Goal: Task Accomplishment & Management: Use online tool/utility

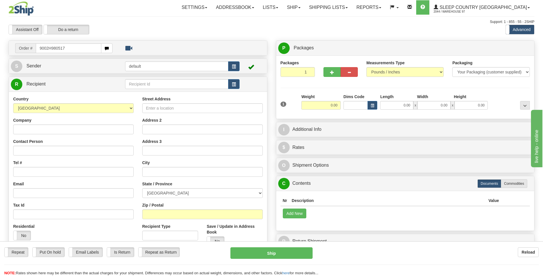
type input "9002H980517"
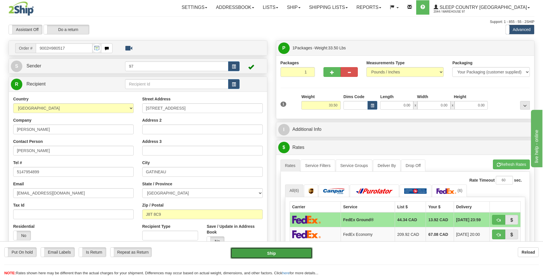
click at [297, 253] on button "Ship" at bounding box center [272, 252] width 82 height 11
type input "92"
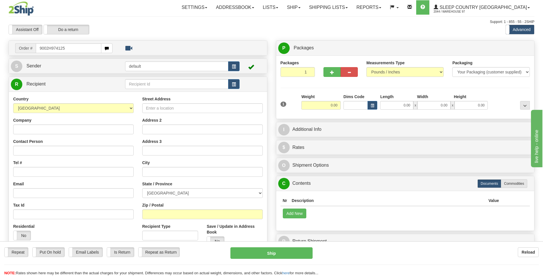
type input "9002H974125"
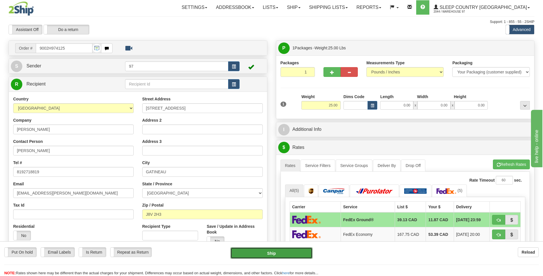
click at [307, 254] on button "Ship" at bounding box center [272, 252] width 82 height 11
type input "92"
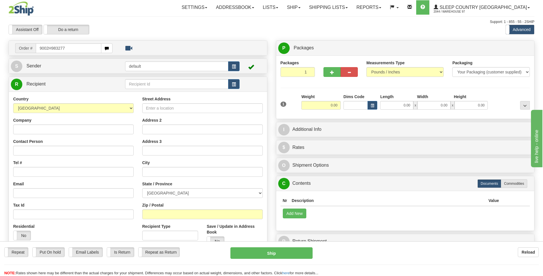
type input "9002H983277"
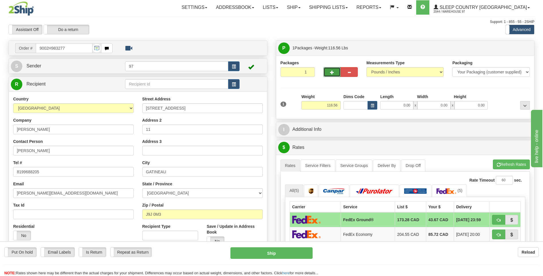
click at [333, 70] on button "button" at bounding box center [332, 72] width 17 height 10
type input "2"
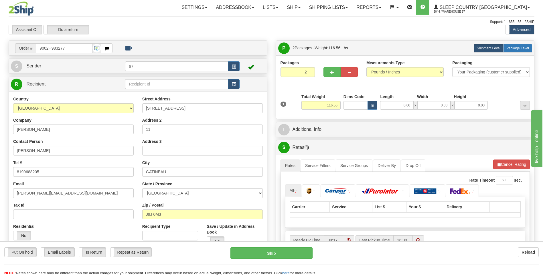
click at [520, 46] on span "Package Level" at bounding box center [518, 48] width 23 height 4
radio input "true"
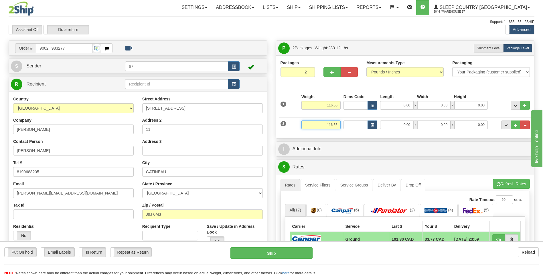
drag, startPoint x: 339, startPoint y: 124, endPoint x: 302, endPoint y: 123, distance: 37.2
click at [302, 123] on input "116.56" at bounding box center [321, 124] width 39 height 9
type input "85.00"
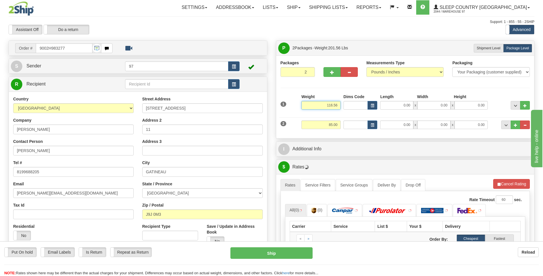
drag, startPoint x: 338, startPoint y: 104, endPoint x: 323, endPoint y: 105, distance: 15.5
click at [323, 105] on input "116.56" at bounding box center [321, 105] width 39 height 9
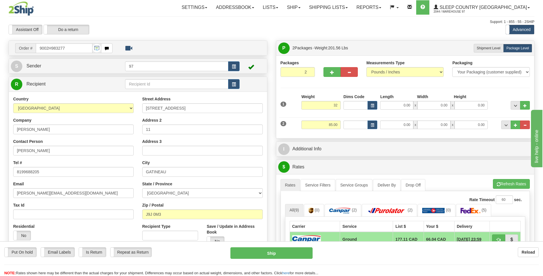
type input "32.00"
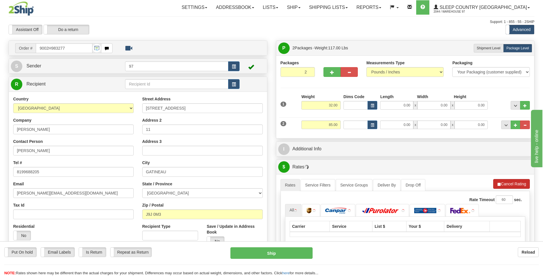
click at [511, 184] on li "Refresh Rates Cancel Rating" at bounding box center [512, 184] width 37 height 10
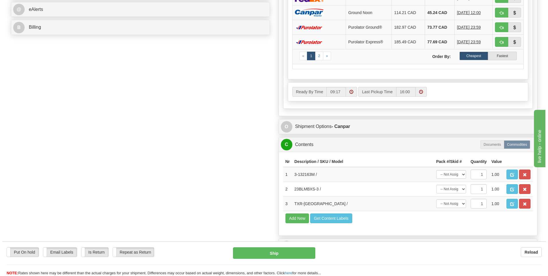
scroll to position [286, 0]
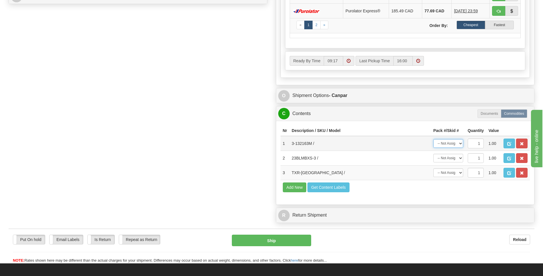
click at [460, 143] on select "-- Not Assigned -- Package 1 Package 2" at bounding box center [449, 143] width 30 height 9
select select "0"
click at [434, 139] on select "-- Not Assigned -- Package 1 Package 2" at bounding box center [449, 143] width 30 height 9
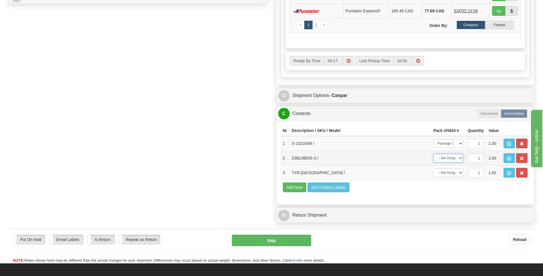
click at [462, 157] on select "-- Not Assigned -- Package 1 Package 2" at bounding box center [449, 158] width 30 height 9
select select "1"
click at [434, 154] on select "-- Not Assigned -- Package 1 Package 2" at bounding box center [449, 158] width 30 height 9
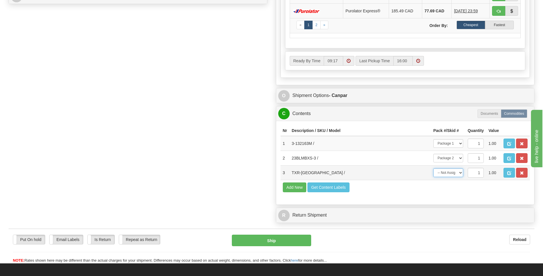
click at [459, 173] on select "-- Not Assigned -- Package 1 Package 2" at bounding box center [449, 172] width 30 height 9
select select "1"
click at [434, 168] on select "-- Not Assigned -- Package 1 Package 2" at bounding box center [449, 172] width 30 height 9
click at [307, 239] on button "Ship" at bounding box center [271, 239] width 79 height 11
type input "1"
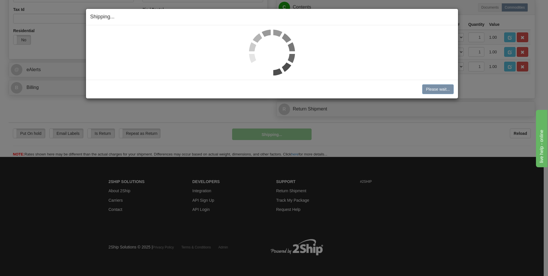
scroll to position [195, 0]
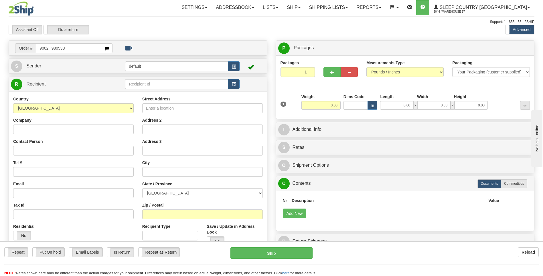
type input "9002H980538"
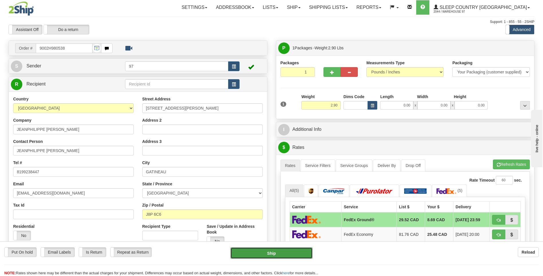
click at [299, 251] on button "Ship" at bounding box center [272, 252] width 82 height 11
type input "92"
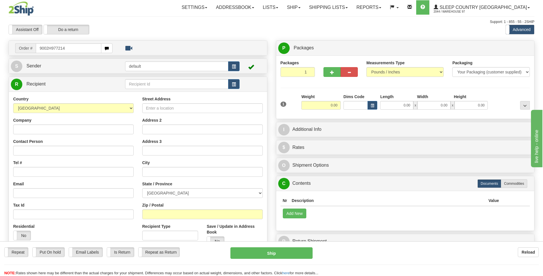
type input "9002H977214"
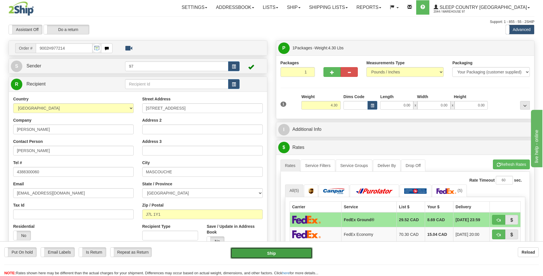
click at [297, 251] on button "Ship" at bounding box center [272, 252] width 82 height 11
type input "92"
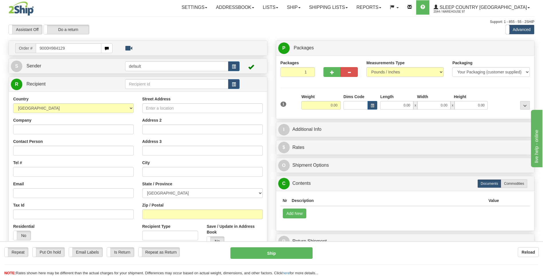
type input "9000H984129"
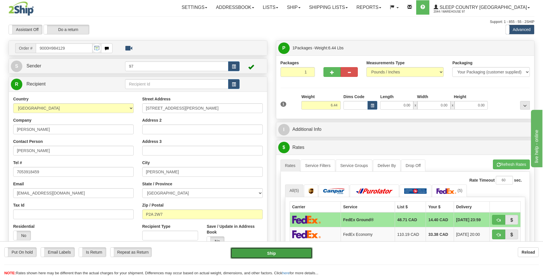
click at [300, 254] on button "Ship" at bounding box center [272, 252] width 82 height 11
type input "92"
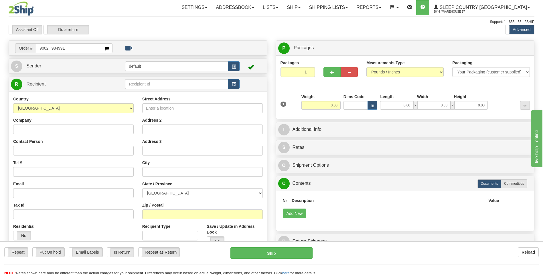
type input "9002H984991"
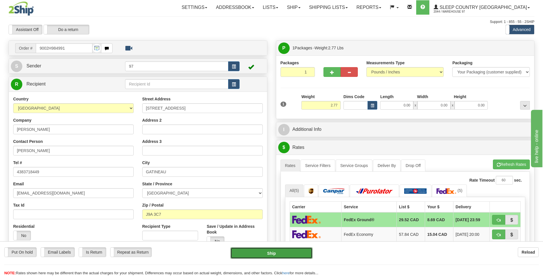
click at [304, 249] on button "Ship" at bounding box center [272, 252] width 82 height 11
type input "92"
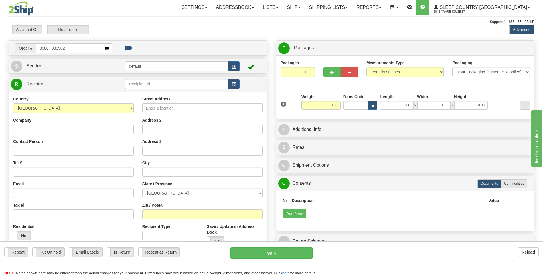
type input "9000H983582"
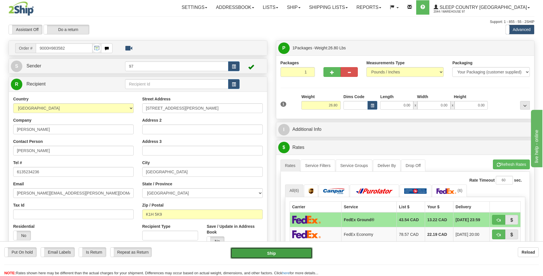
click at [300, 254] on button "Ship" at bounding box center [272, 252] width 82 height 11
type input "92"
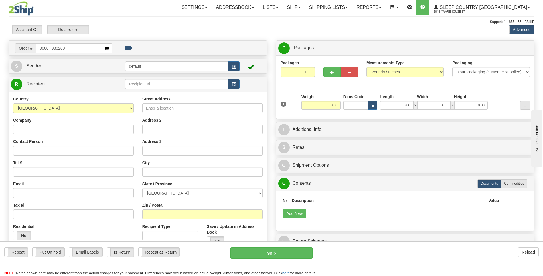
type input "9000H983269"
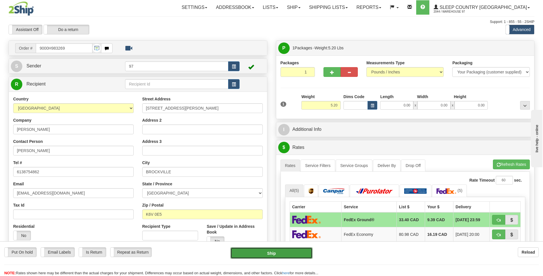
click at [305, 249] on button "Ship" at bounding box center [272, 252] width 82 height 11
type input "92"
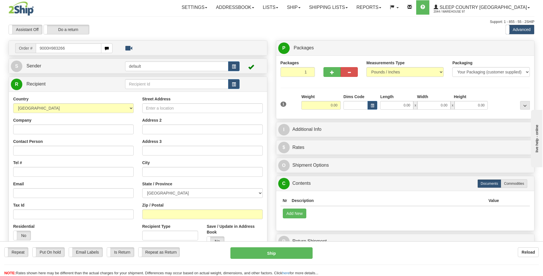
type input "9000H983266"
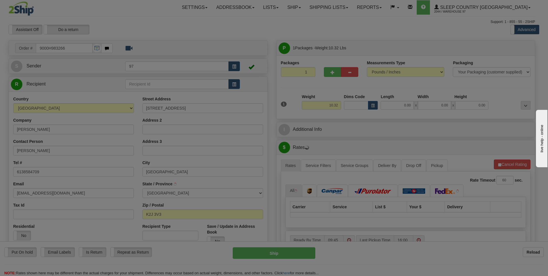
type input "NEPEAN"
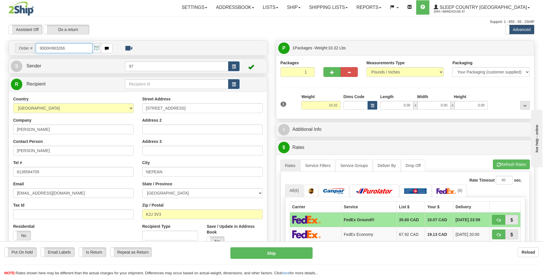
drag, startPoint x: 66, startPoint y: 48, endPoint x: 62, endPoint y: 48, distance: 4.1
click at [62, 48] on input "9000H983266" at bounding box center [64, 48] width 56 height 10
type input "9000H983261"
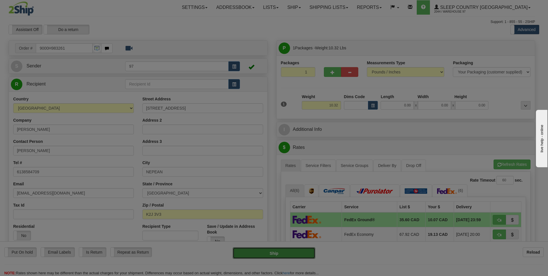
click at [302, 253] on body "Training Course Close Toggle navigation Settings Shipping Preferences New Recip…" at bounding box center [274, 138] width 548 height 276
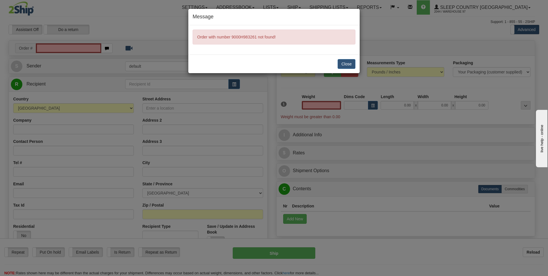
type input "0.00"
click at [344, 62] on button "Close" at bounding box center [346, 64] width 18 height 10
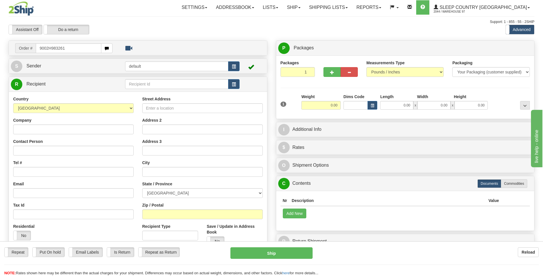
type input "9002H983261"
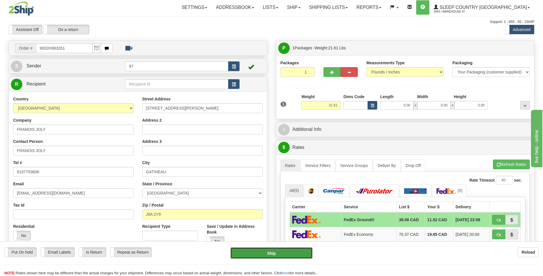
click at [303, 252] on button "Ship" at bounding box center [272, 252] width 82 height 11
type input "92"
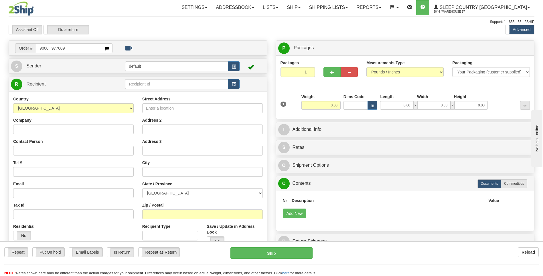
type input "9000H977609"
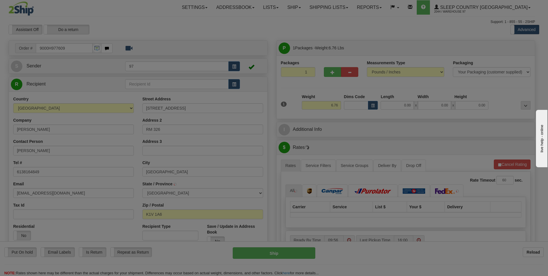
type input "[GEOGRAPHIC_DATA]"
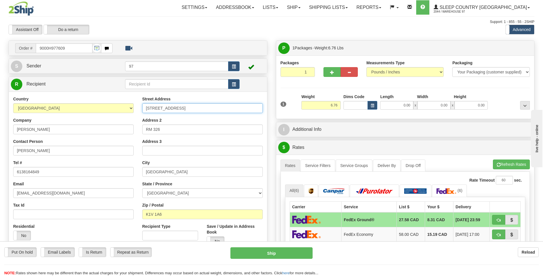
click at [146, 108] on input "[STREET_ADDRESS]" at bounding box center [202, 108] width 121 height 10
type input "#326-[STREET_ADDRESS]"
click at [259, 251] on button "Ship" at bounding box center [272, 252] width 82 height 11
type input "92"
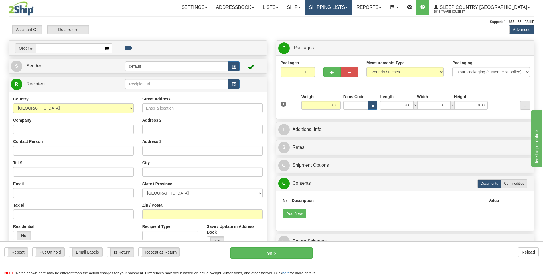
click at [344, 11] on link "Shipping lists" at bounding box center [328, 7] width 47 height 14
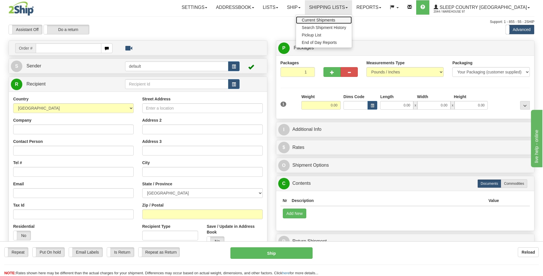
click at [335, 19] on span "Current Shipments" at bounding box center [319, 20] width 34 height 5
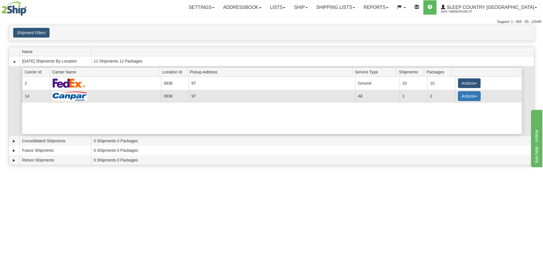
click at [469, 94] on button "Actions" at bounding box center [469, 96] width 23 height 10
click at [450, 114] on span "Close" at bounding box center [447, 114] width 13 height 4
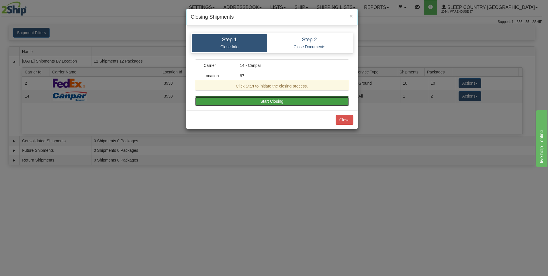
click at [292, 99] on button "Start Closing" at bounding box center [272, 101] width 154 height 10
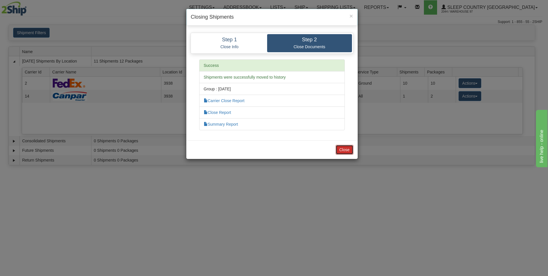
click at [347, 151] on button "Close" at bounding box center [344, 150] width 18 height 10
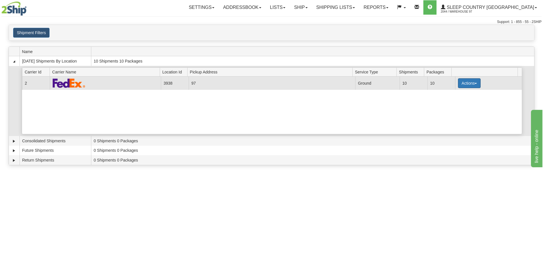
click at [464, 85] on button "Actions" at bounding box center [469, 83] width 23 height 10
click at [452, 103] on span "Close" at bounding box center [447, 101] width 13 height 4
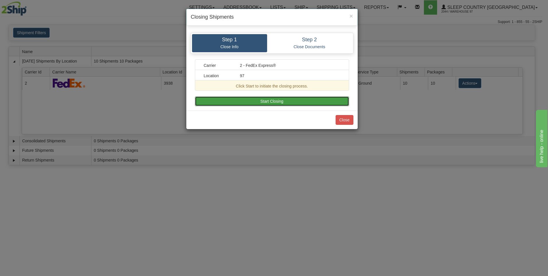
click at [305, 101] on button "Start Closing" at bounding box center [272, 101] width 154 height 10
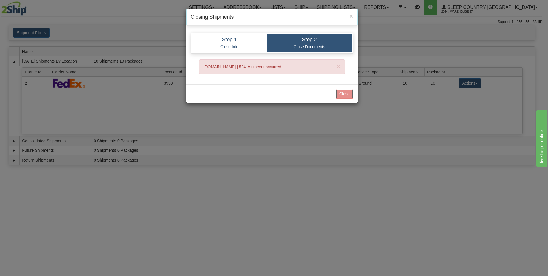
click at [345, 93] on button "Close" at bounding box center [344, 94] width 18 height 10
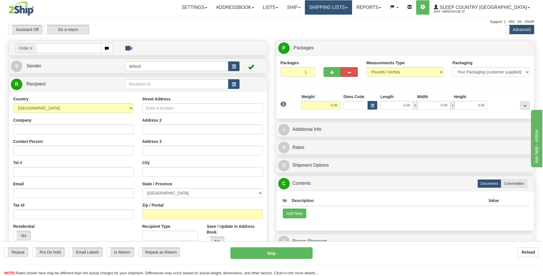
click at [352, 7] on link "Shipping lists" at bounding box center [328, 7] width 47 height 14
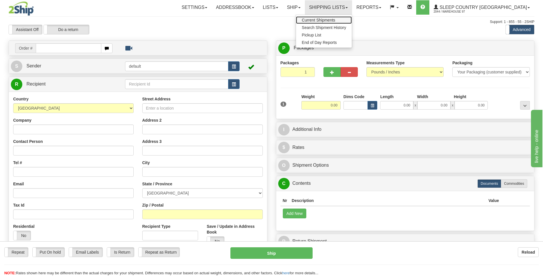
click at [335, 20] on span "Current Shipments" at bounding box center [319, 20] width 34 height 5
